Goal: Information Seeking & Learning: Learn about a topic

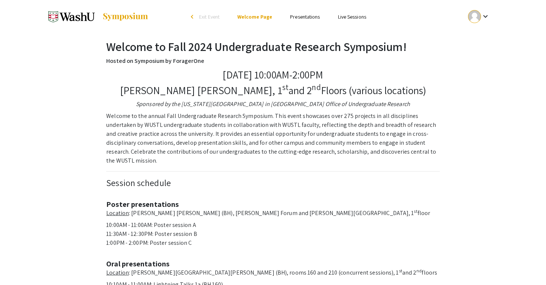
click at [305, 18] on link "Presentations" at bounding box center [305, 16] width 30 height 7
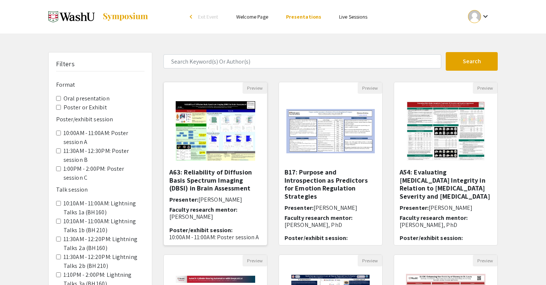
click at [215, 143] on img "Open Presentation <p>A63: Reliability of Diffusion Basis Spectrum Imaging (DBSI…" at bounding box center [215, 131] width 94 height 74
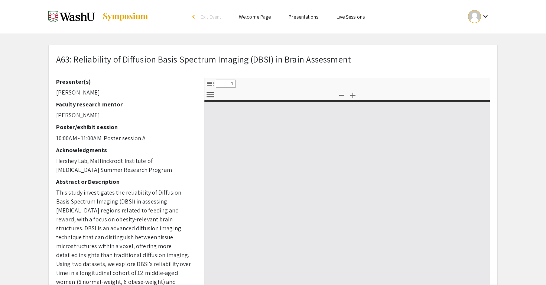
select select "custom"
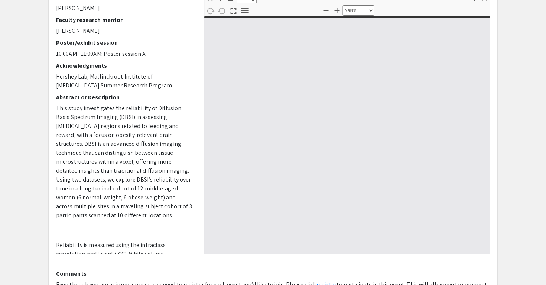
type input "0"
select select "custom"
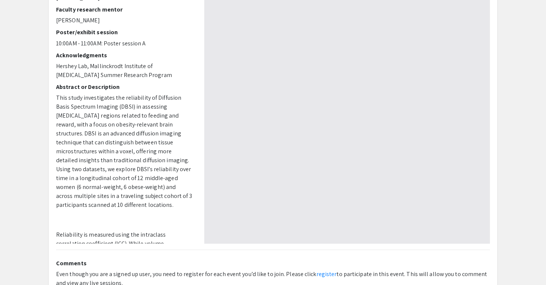
scroll to position [95, 0]
type input "1"
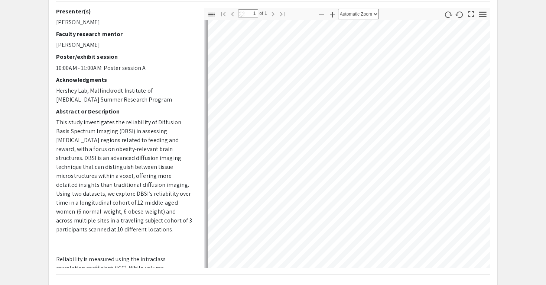
scroll to position [293, 0]
select select "auto"
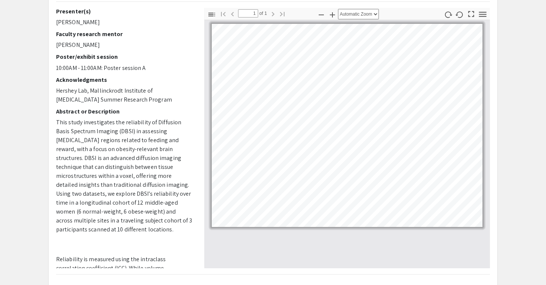
scroll to position [146, 0]
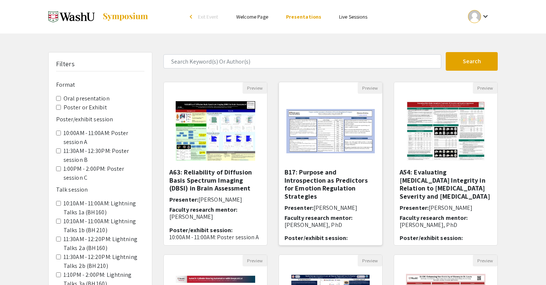
click at [359, 141] on img at bounding box center [330, 130] width 103 height 59
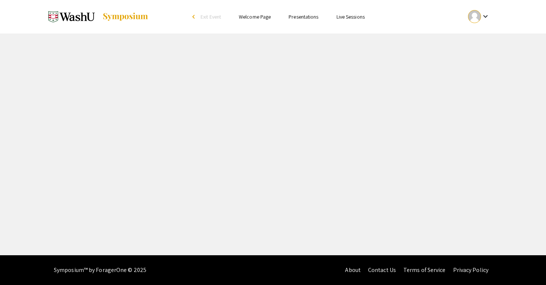
select select "custom"
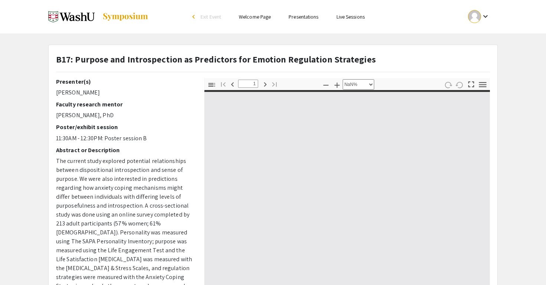
type input "0"
select select "custom"
type input "1"
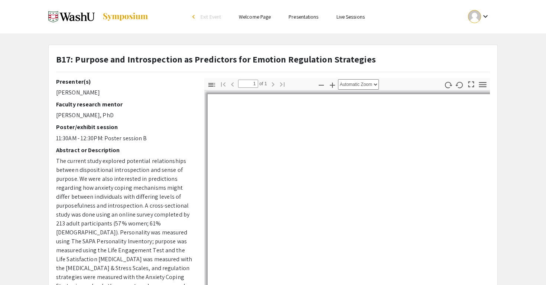
select select "auto"
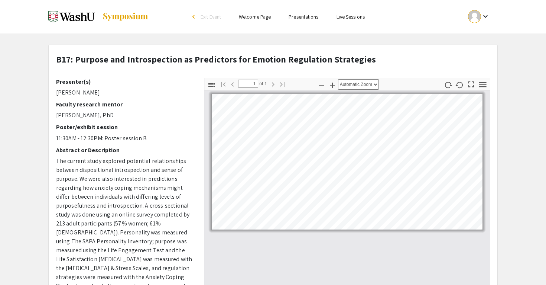
scroll to position [64, 0]
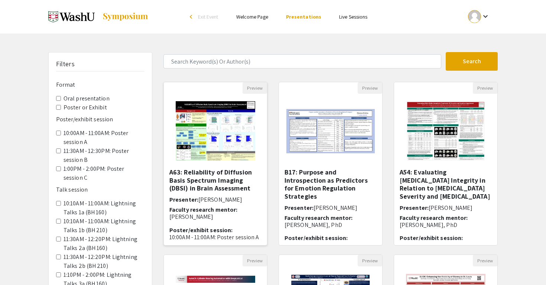
scroll to position [70, 0]
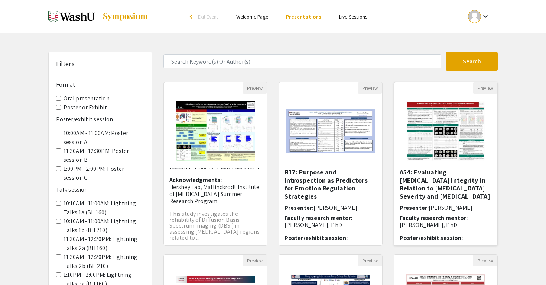
click at [464, 150] on img "Open Presentation <p>A54: Evaluating White Matter Integrity in Relation to HIV …" at bounding box center [446, 131] width 94 height 74
select select "custom"
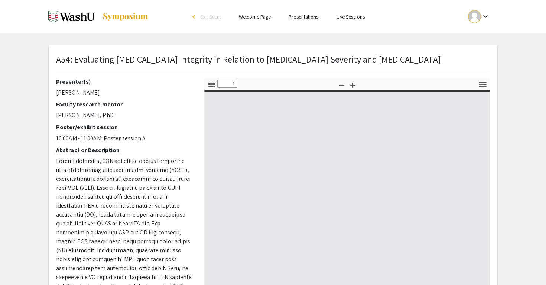
type input "0"
select select "auto"
type input "1"
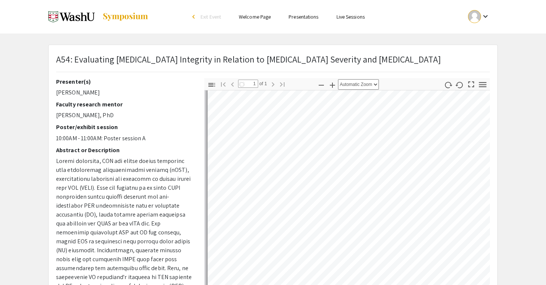
scroll to position [122, 0]
select select "auto"
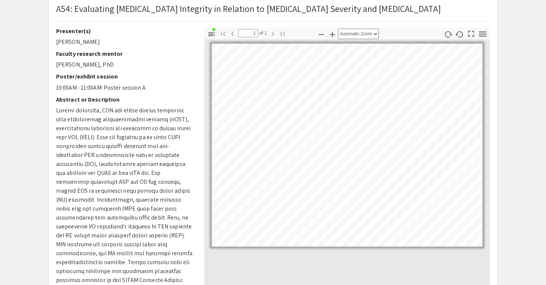
scroll to position [51, 0]
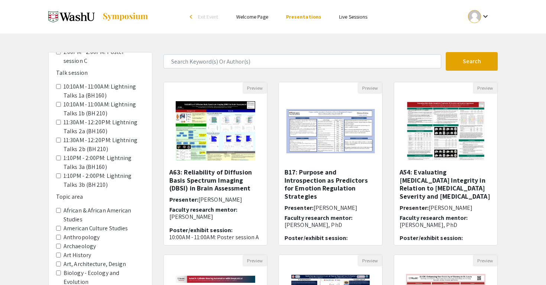
scroll to position [189, 0]
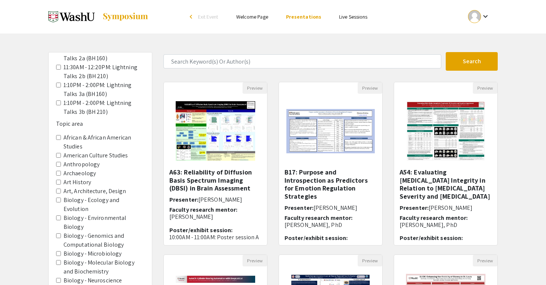
click at [60, 260] on Biochemistry "Biology - Molecular Biology and Biochemistry" at bounding box center [58, 262] width 5 height 5
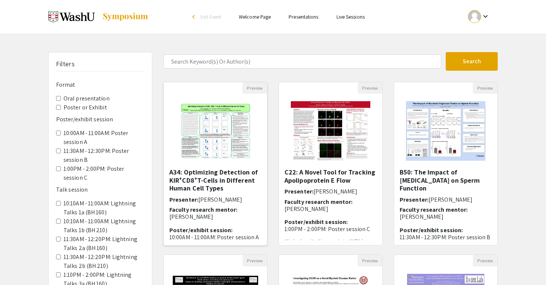
click at [218, 116] on img "Open Presentation <p>A34: Optimizing Detection of KIR<sup>+</sup> CD8<sup>+</su…" at bounding box center [215, 131] width 92 height 74
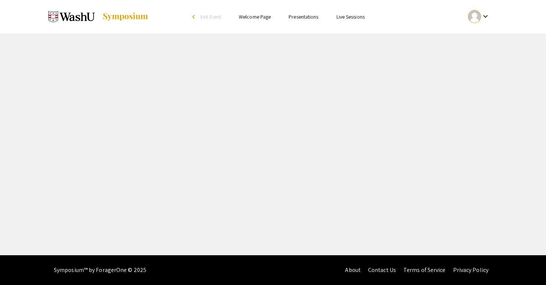
select select "custom"
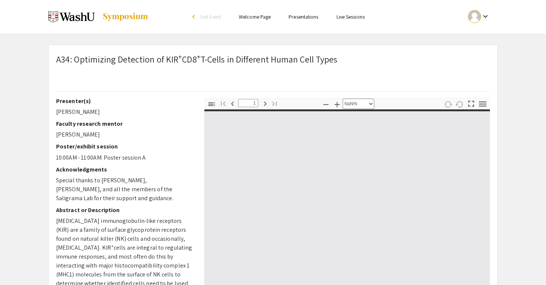
type input "0"
select select "custom"
type input "1"
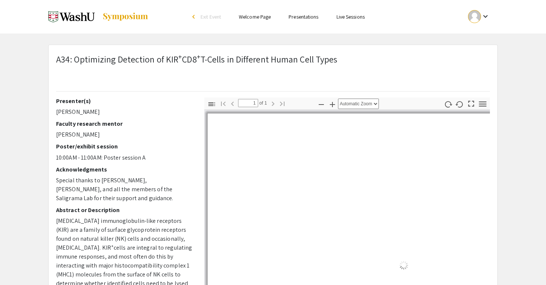
select select "auto"
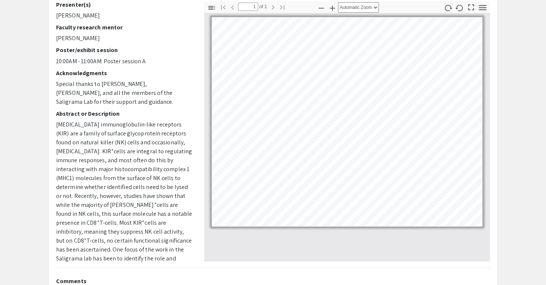
scroll to position [108, 0]
